Goal: Task Accomplishment & Management: Manage account settings

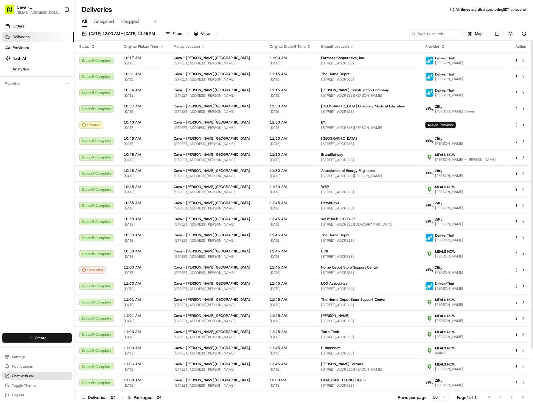
click at [21, 374] on span "Chat with us!" at bounding box center [23, 375] width 22 height 5
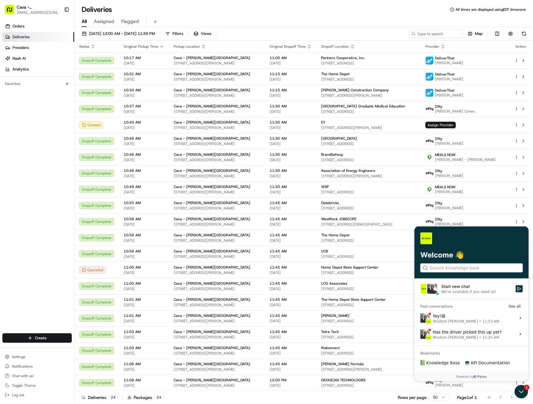
click at [450, 323] on label "Yay! 😄 Wisdom Oko • 11:53 AM View issue" at bounding box center [471, 317] width 107 height 16
click at [420, 318] on button "View issue" at bounding box center [420, 317] width 0 height 0
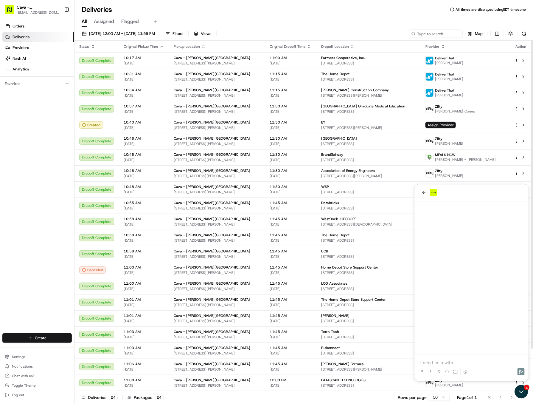
scroll to position [600, 0]
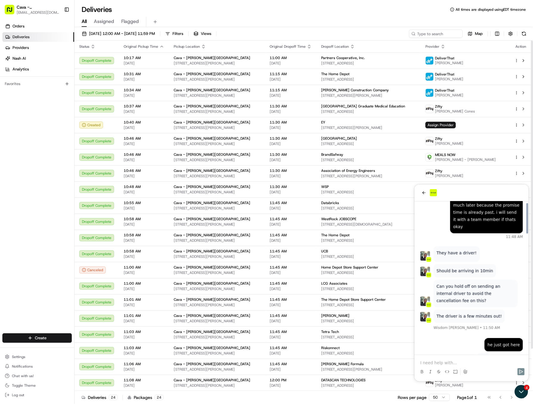
click at [430, 360] on p at bounding box center [471, 362] width 103 height 6
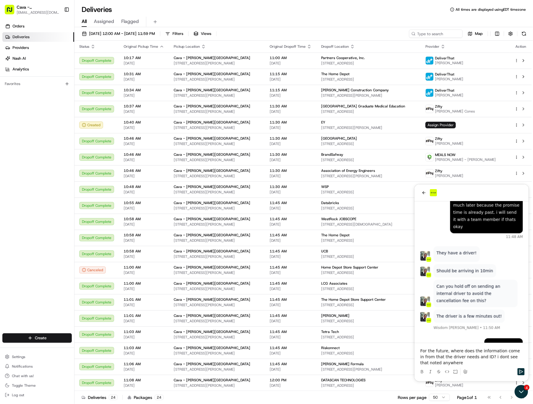
scroll to position [648, 0]
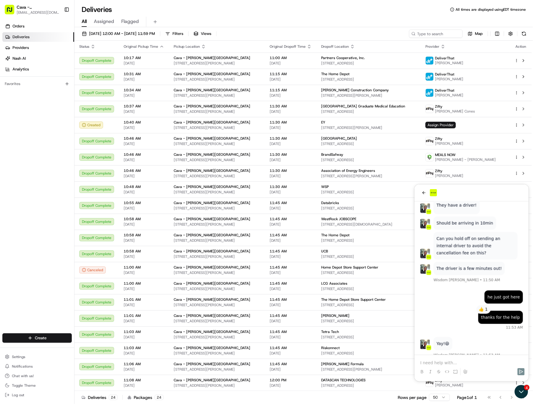
click at [416, 192] on div at bounding box center [471, 192] width 114 height 17
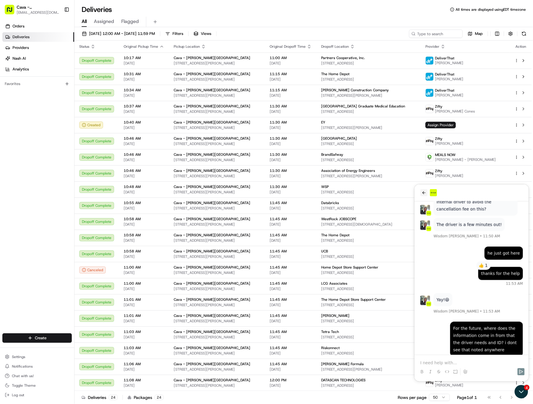
click at [425, 192] on icon "back" at bounding box center [424, 192] width 5 height 5
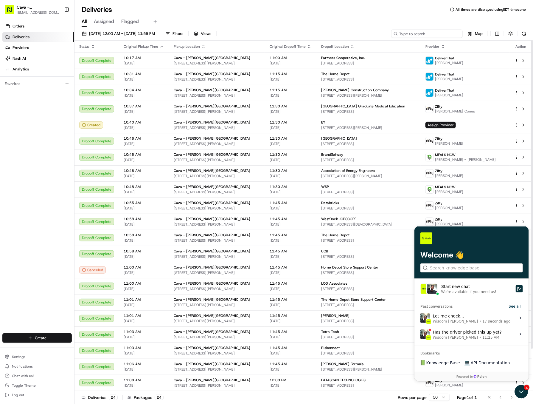
click at [445, 37] on input at bounding box center [427, 34] width 72 height 8
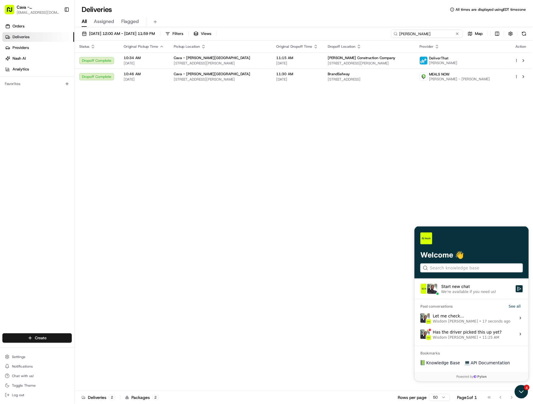
type input "kelly"
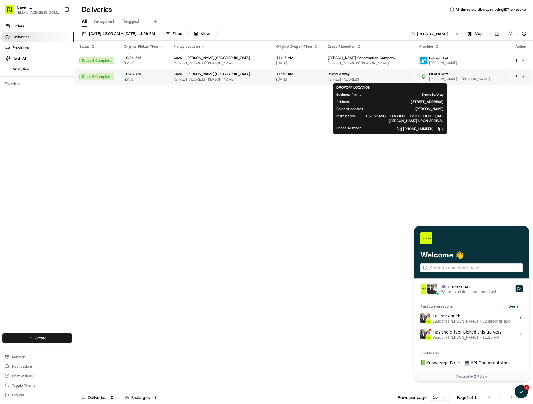
click at [350, 73] on span "BrandSafway" at bounding box center [339, 74] width 22 height 5
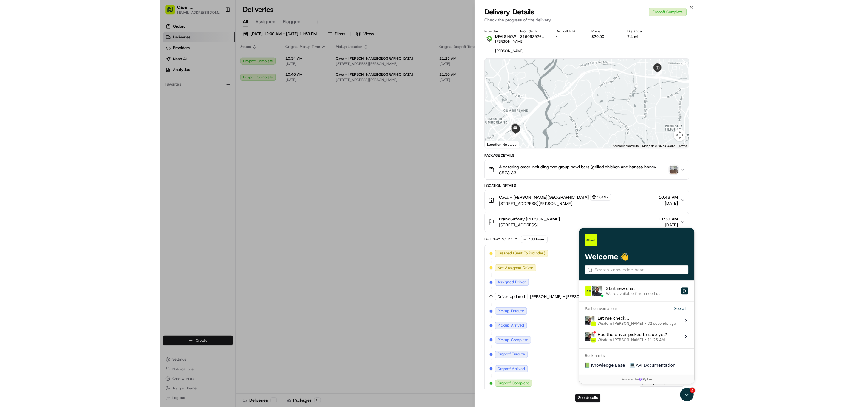
scroll to position [11, 0]
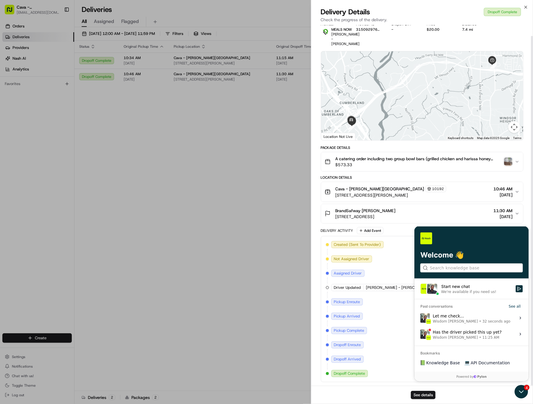
click at [523, 392] on div "See details" at bounding box center [423, 394] width 222 height 18
click at [518, 389] on div "See details" at bounding box center [423, 394] width 222 height 18
click at [420, 396] on button "See details" at bounding box center [423, 394] width 25 height 8
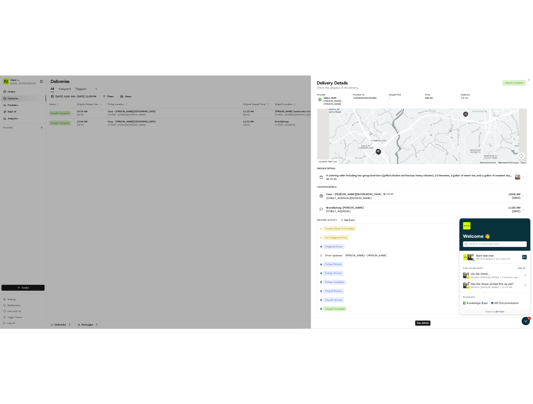
scroll to position [0, 0]
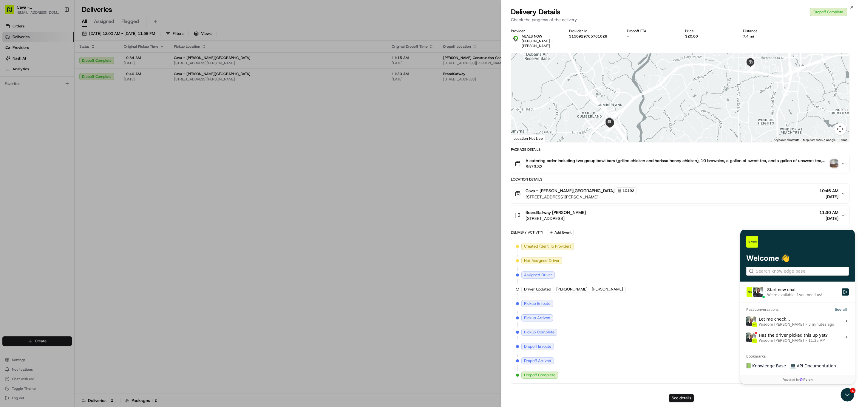
click at [533, 322] on div "Created (Sent To Provider) MEALS NOW 08/18/2025 5:31 PM EDT Not Assigned Driver…" at bounding box center [680, 311] width 328 height 136
click at [533, 320] on div "Created (Sent To Provider) MEALS NOW 08/18/2025 5:31 PM EDT Not Assigned Driver…" at bounding box center [680, 311] width 328 height 136
click at [533, 389] on div "See details" at bounding box center [679, 398] width 357 height 18
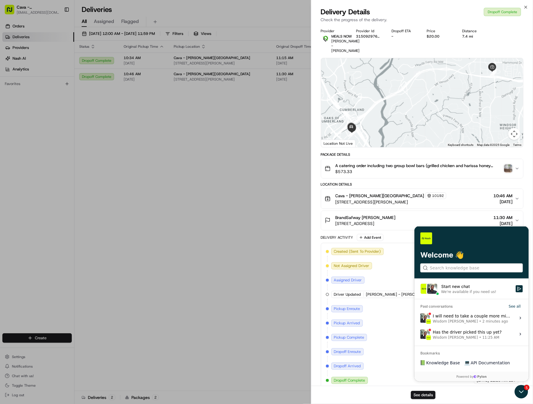
click at [472, 319] on div "Created (Sent To Provider) MEALS NOW 08/18/2025 5:31 PM EDT Not Assigned Driver…" at bounding box center [422, 316] width 193 height 136
click at [421, 314] on div "Created (Sent To Provider) MEALS NOW 08/18/2025 5:31 PM EDT Not Assigned Driver…" at bounding box center [422, 316] width 193 height 136
click at [433, 315] on div "Created (Sent To Provider) MEALS NOW 08/18/2025 5:31 PM EDT Not Assigned Driver…" at bounding box center [422, 316] width 193 height 136
click at [519, 391] on div "See details" at bounding box center [423, 394] width 222 height 18
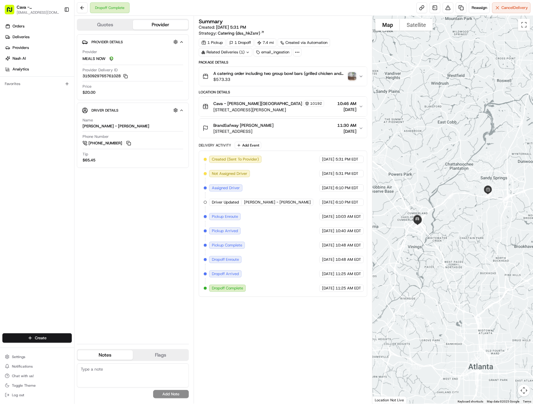
click at [343, 75] on span "A catering order including two group bowl bars (grilled chicken and harissa hon…" at bounding box center [279, 73] width 132 height 6
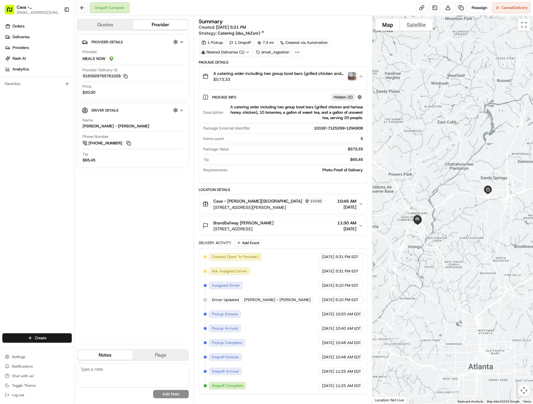
click at [352, 78] on img "button" at bounding box center [352, 76] width 8 height 8
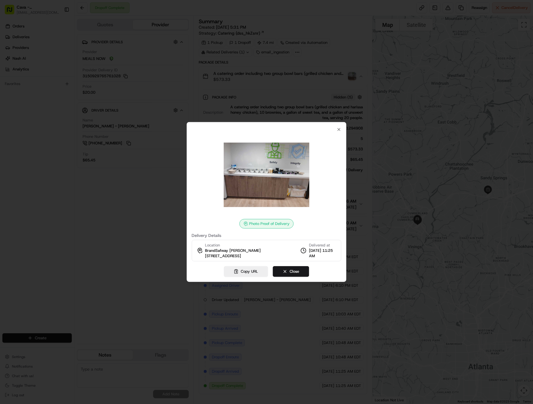
click at [285, 176] on img at bounding box center [267, 175] width 86 height 86
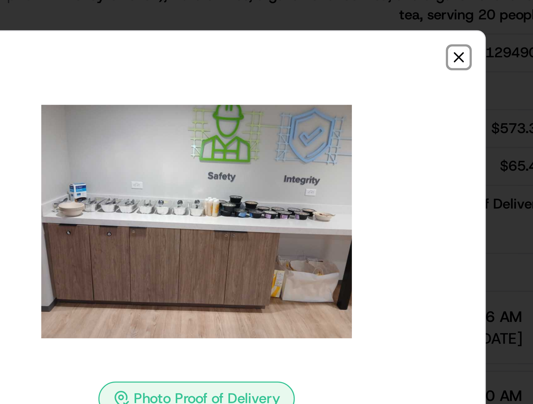
click at [339, 130] on icon "button" at bounding box center [339, 129] width 5 height 5
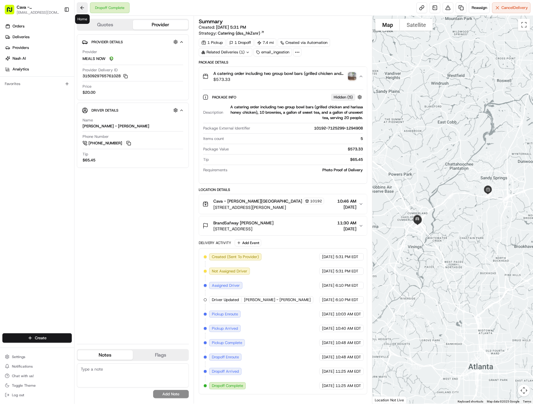
click at [79, 11] on button at bounding box center [82, 7] width 11 height 11
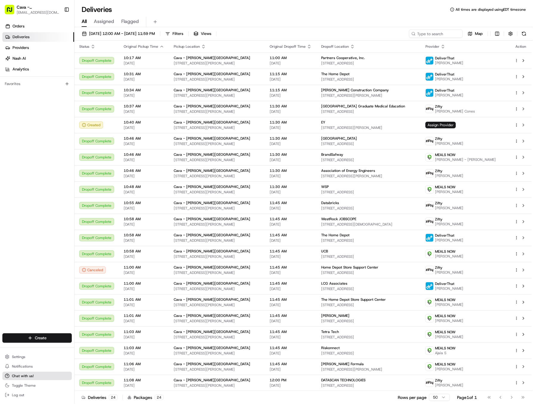
click at [27, 372] on button "Chat with us!" at bounding box center [36, 375] width 69 height 8
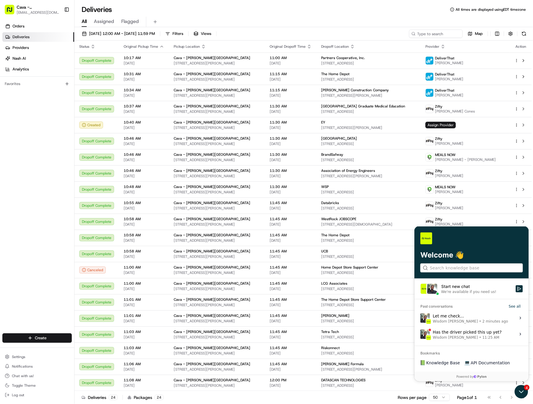
click at [482, 319] on span "2 minutes ago" at bounding box center [495, 320] width 26 height 5
click at [420, 318] on button "View issue" at bounding box center [420, 317] width 0 height 0
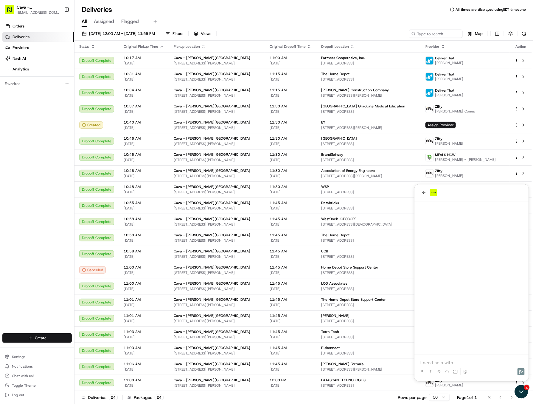
scroll to position [692, 0]
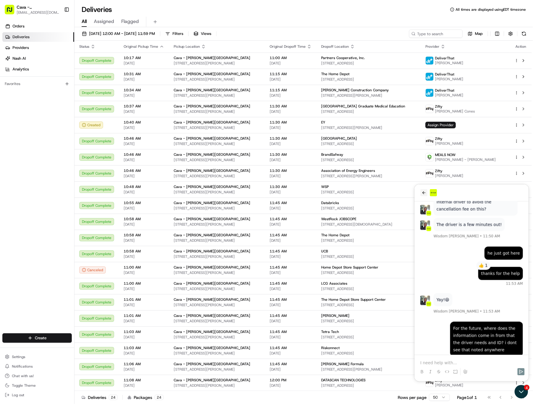
click at [422, 191] on icon "back" at bounding box center [424, 192] width 5 height 5
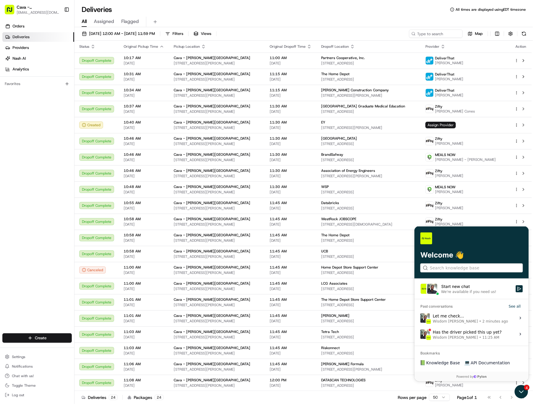
click at [468, 288] on div "Start new chat" at bounding box center [476, 286] width 71 height 6
click at [516, 288] on button "Start new chat We're available if you need us!" at bounding box center [519, 288] width 7 height 7
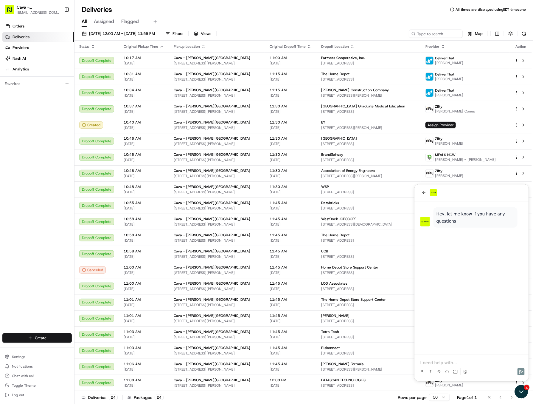
click at [450, 362] on p at bounding box center [471, 362] width 103 height 6
click at [426, 193] on button "back" at bounding box center [423, 192] width 7 height 7
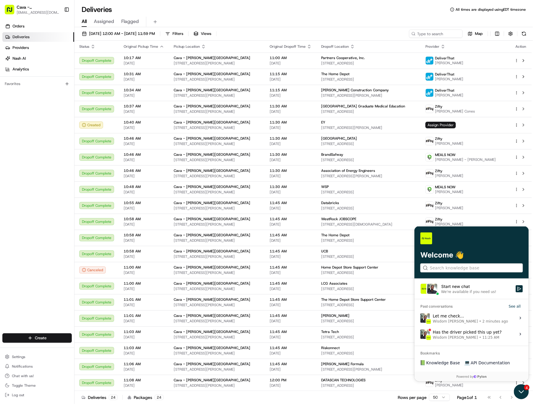
click at [516, 389] on icon "Open customer support" at bounding box center [521, 391] width 15 height 15
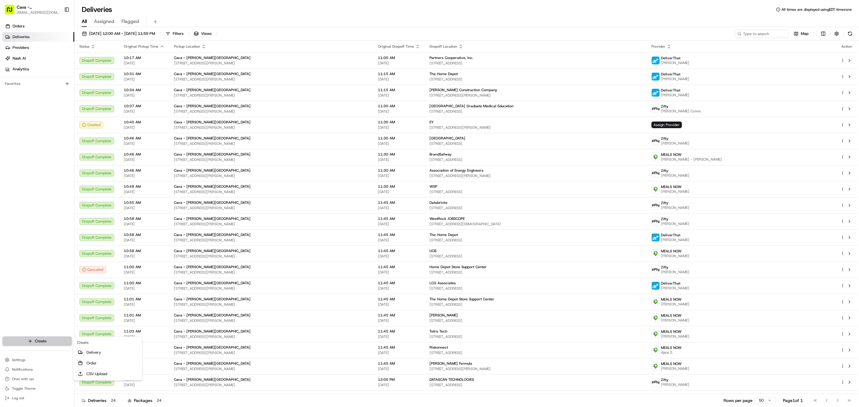
click at [41, 338] on html "Cava - [PERSON_NAME][GEOGRAPHIC_DATA] [EMAIL_ADDRESS][DOMAIN_NAME] Toggle Sideb…" at bounding box center [429, 203] width 859 height 407
click at [91, 364] on link "Order" at bounding box center [108, 363] width 66 height 11
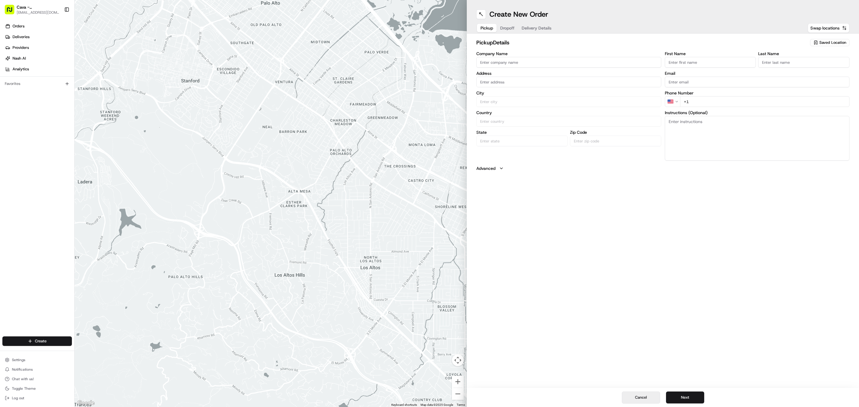
click at [533, 399] on button "Cancel" at bounding box center [641, 398] width 38 height 12
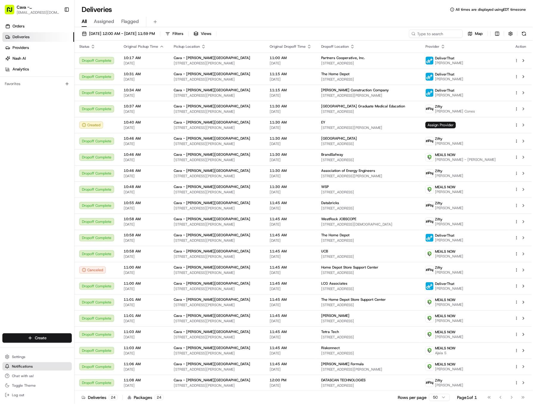
click at [29, 369] on button "Notifications" at bounding box center [36, 366] width 69 height 8
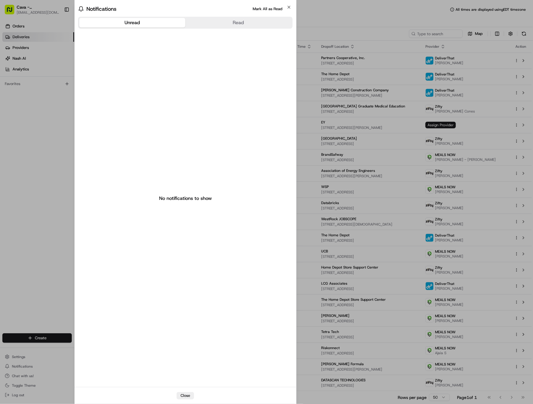
click at [23, 374] on body "Cava - [PERSON_NAME][GEOGRAPHIC_DATA] [EMAIL_ADDRESS][DOMAIN_NAME] Toggle Sideb…" at bounding box center [266, 202] width 533 height 404
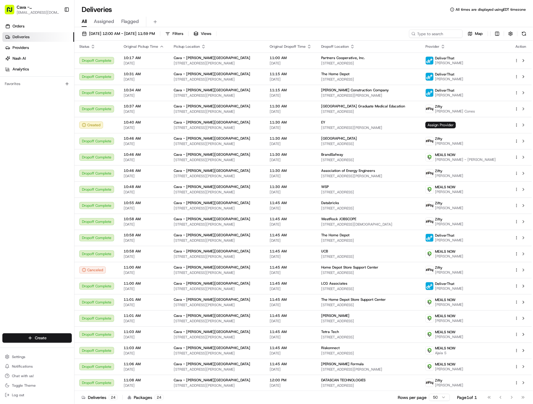
click at [23, 374] on span "Chat with us!" at bounding box center [23, 375] width 22 height 5
click at [30, 377] on span "Chat with us!" at bounding box center [23, 375] width 22 height 5
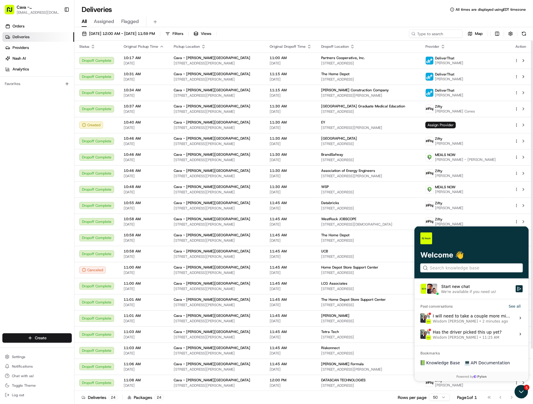
click at [446, 316] on div "I will need to take a couple more minutes to look at this one, to see at what p…" at bounding box center [472, 317] width 79 height 11
click at [420, 317] on button "View issue" at bounding box center [420, 317] width 0 height 0
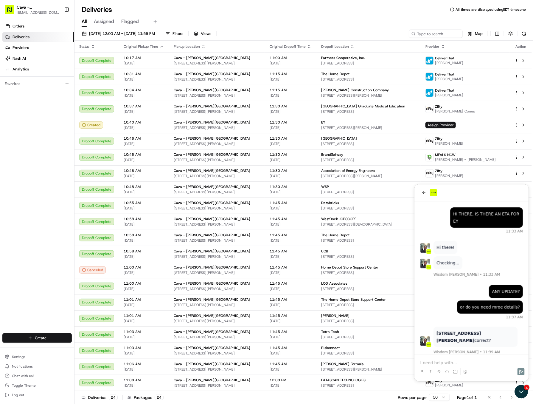
scroll to position [742, 0]
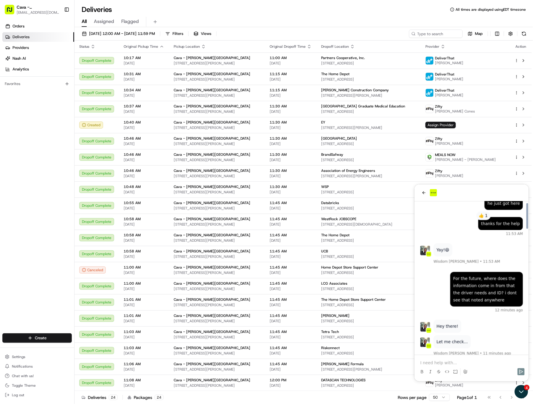
click at [445, 365] on p at bounding box center [471, 362] width 103 height 6
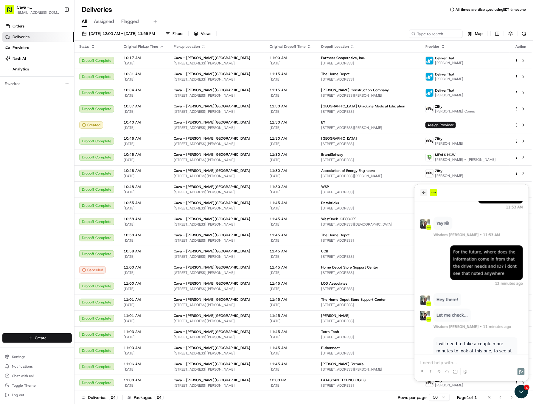
click at [423, 192] on icon "back" at bounding box center [423, 192] width 3 height 3
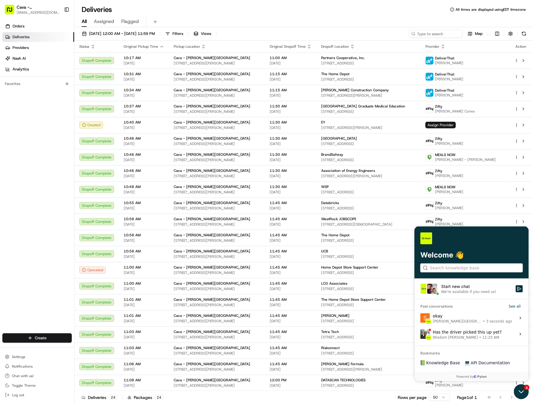
click at [527, 392] on div "4" at bounding box center [522, 391] width 16 height 15
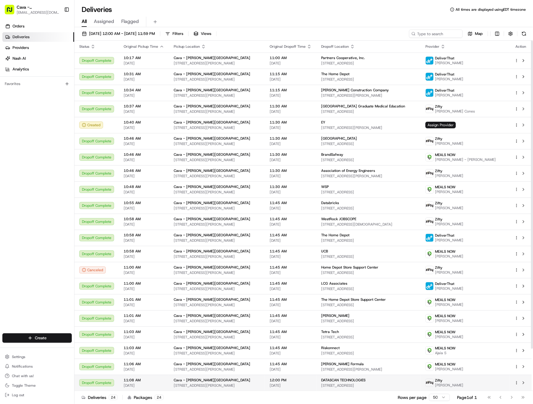
click at [512, 388] on td at bounding box center [521, 382] width 22 height 16
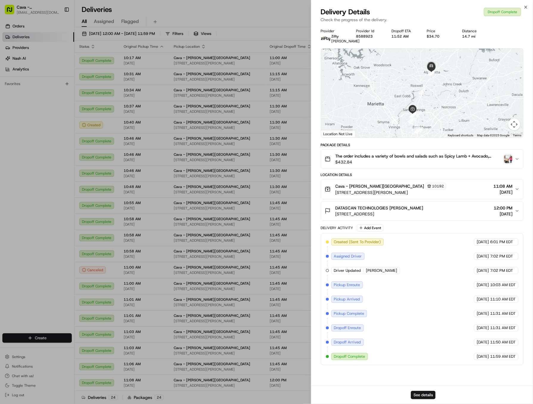
click at [523, 7] on div "Close Delivery Details Dropoff Complete Check the progress of the delivery. Pro…" at bounding box center [422, 202] width 222 height 404
click at [526, 7] on icon "button" at bounding box center [526, 7] width 5 height 5
